Goal: Find specific page/section: Find specific page/section

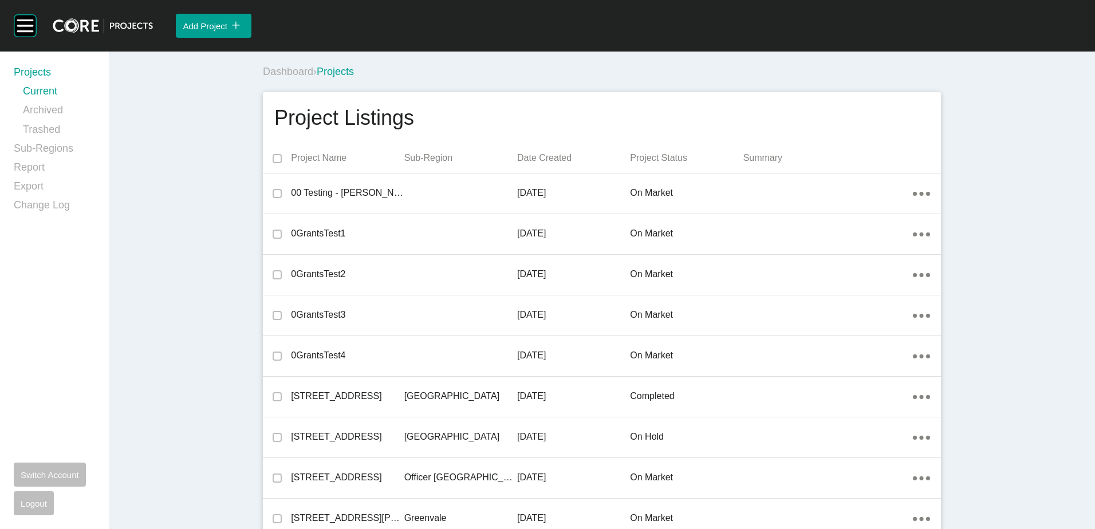
scroll to position [22069, 0]
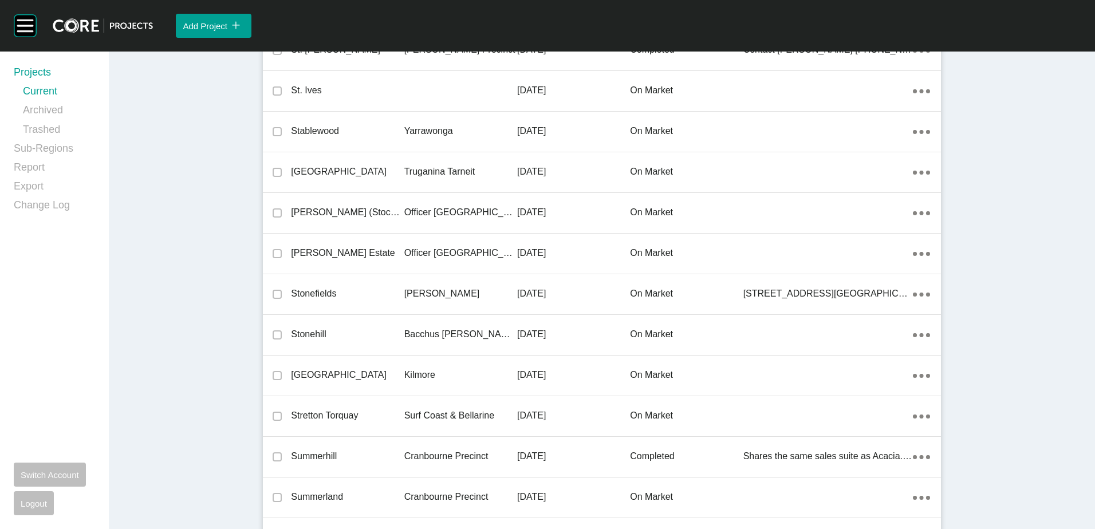
click at [34, 166] on link "Report" at bounding box center [54, 169] width 81 height 19
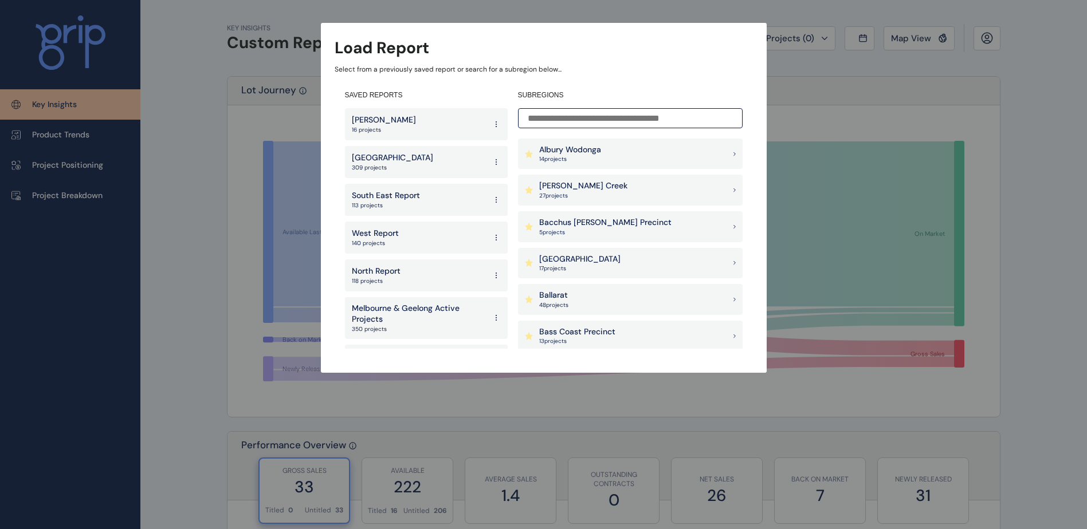
click at [608, 221] on p "Bacchus [PERSON_NAME] Precinct" at bounding box center [605, 222] width 132 height 11
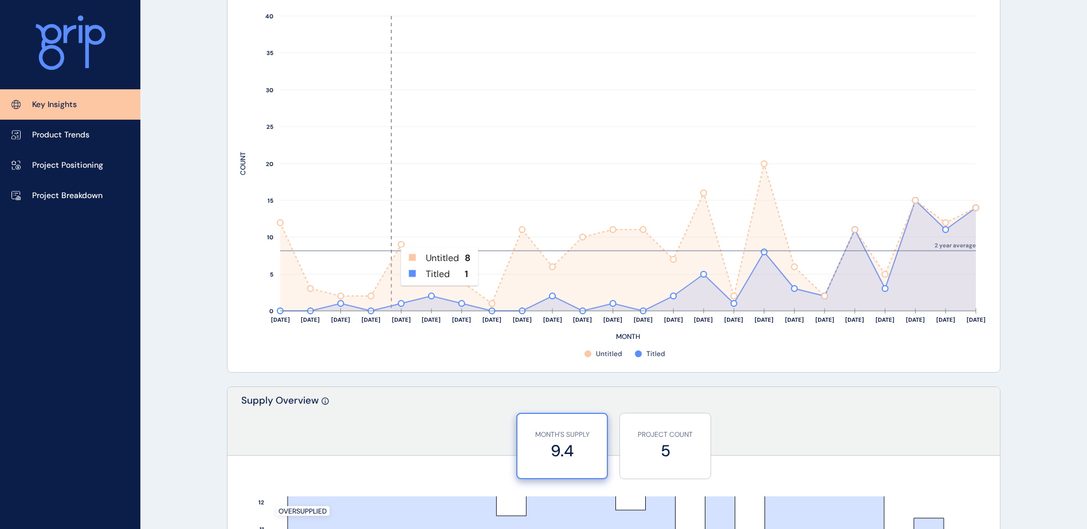
scroll to position [458, 0]
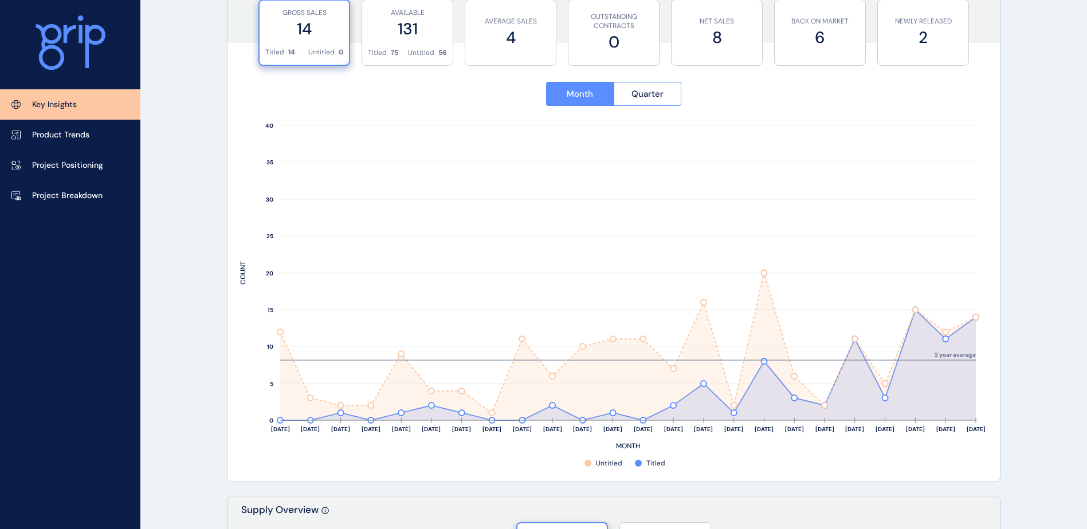
click at [423, 53] on p "Untitled" at bounding box center [421, 53] width 26 height 10
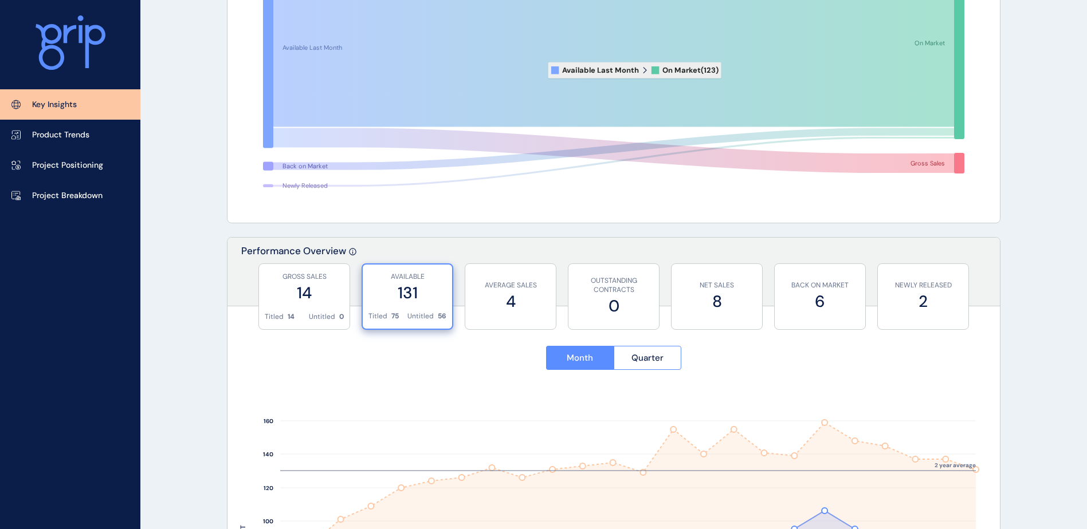
scroll to position [0, 0]
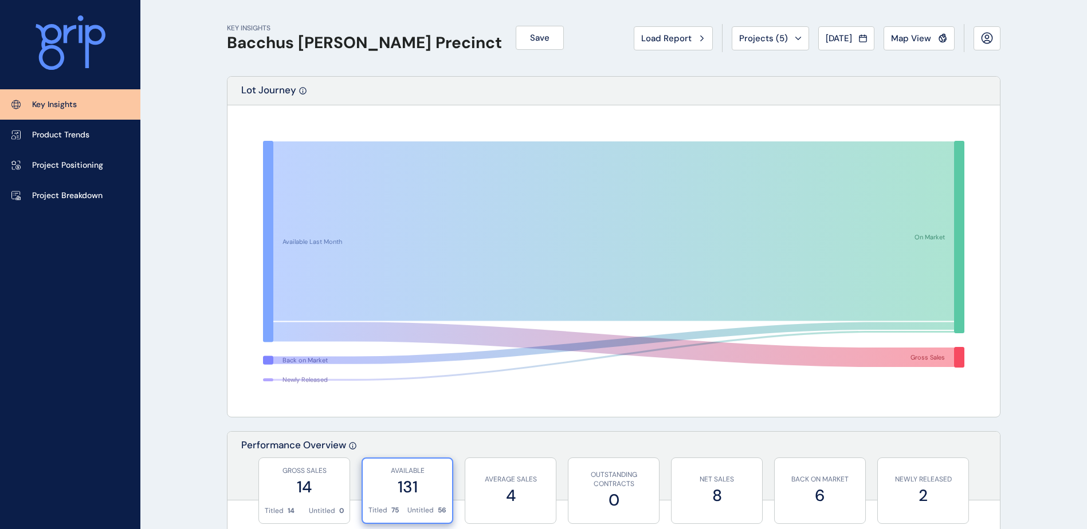
click at [686, 34] on div "Load Report" at bounding box center [673, 38] width 64 height 11
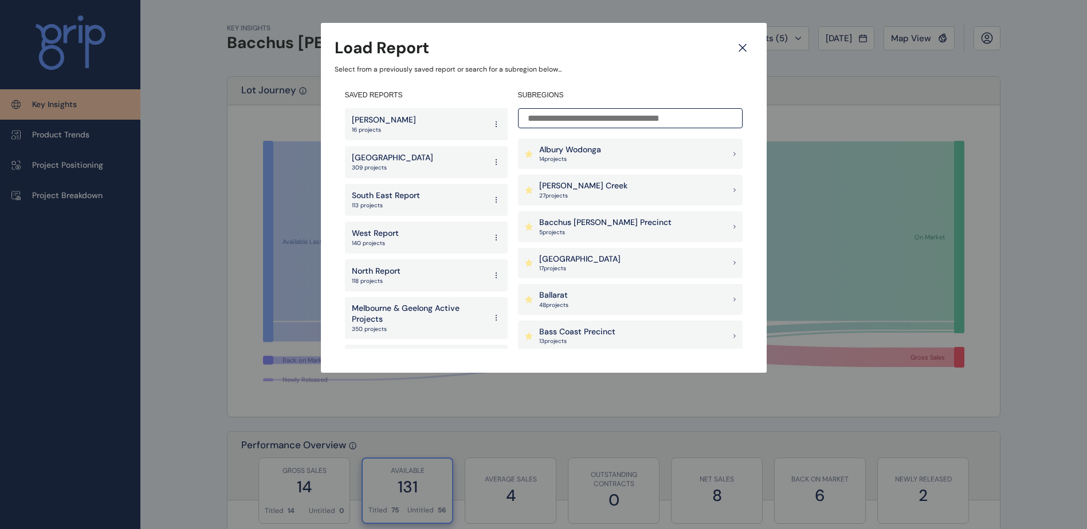
click at [594, 294] on div "Ballarat 48 project s" at bounding box center [630, 299] width 225 height 31
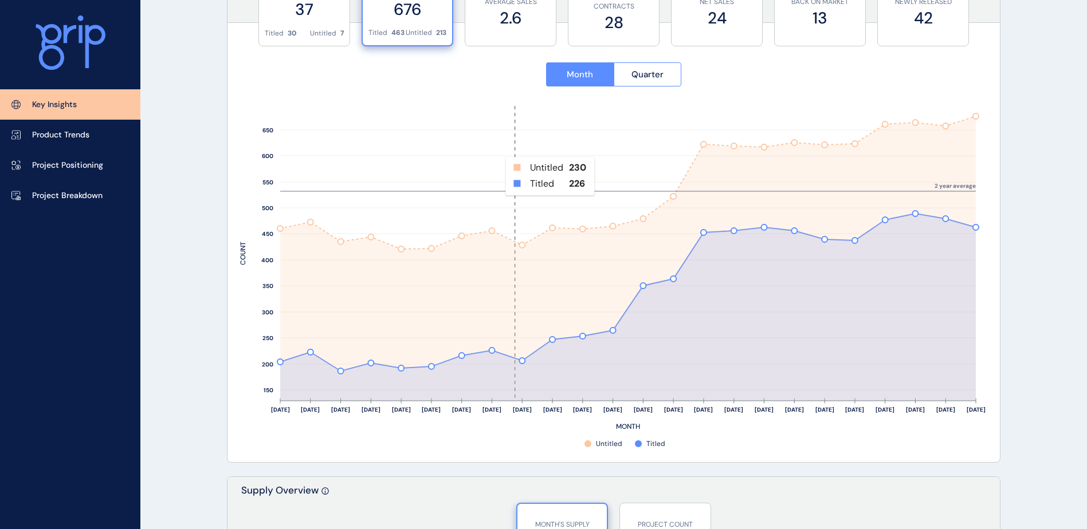
scroll to position [458, 0]
